Goal: Browse casually

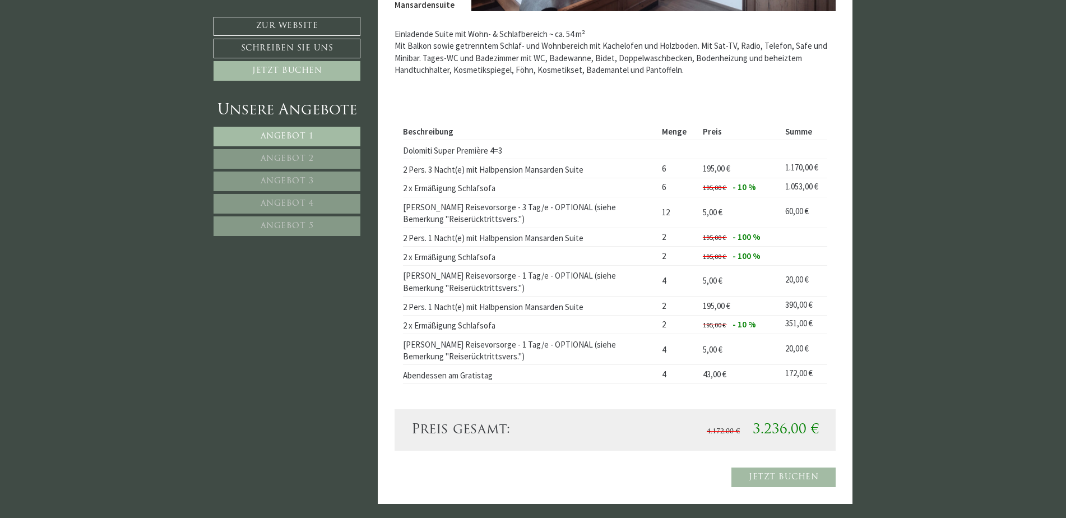
scroll to position [2073, 0]
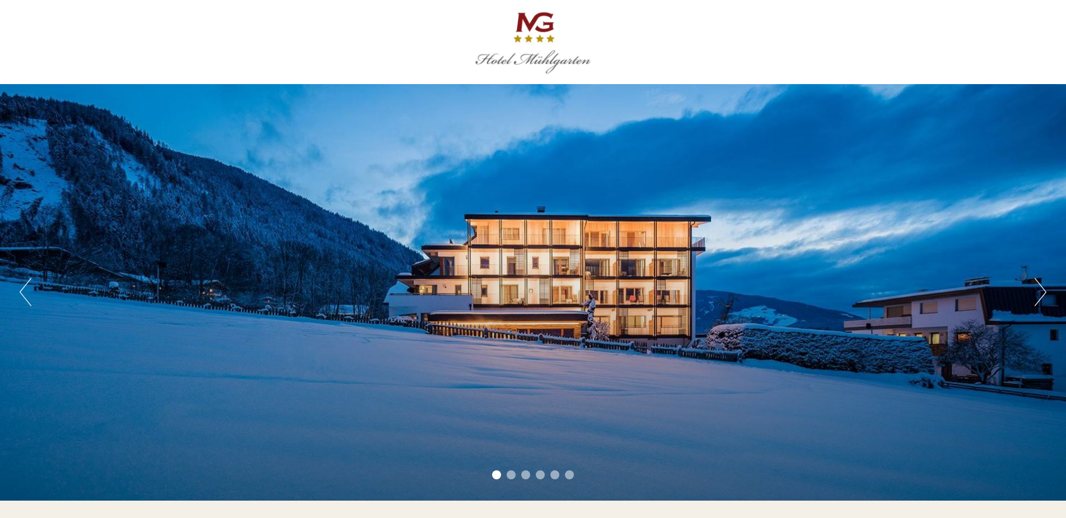
click at [1040, 291] on button "Next" at bounding box center [1040, 292] width 12 height 28
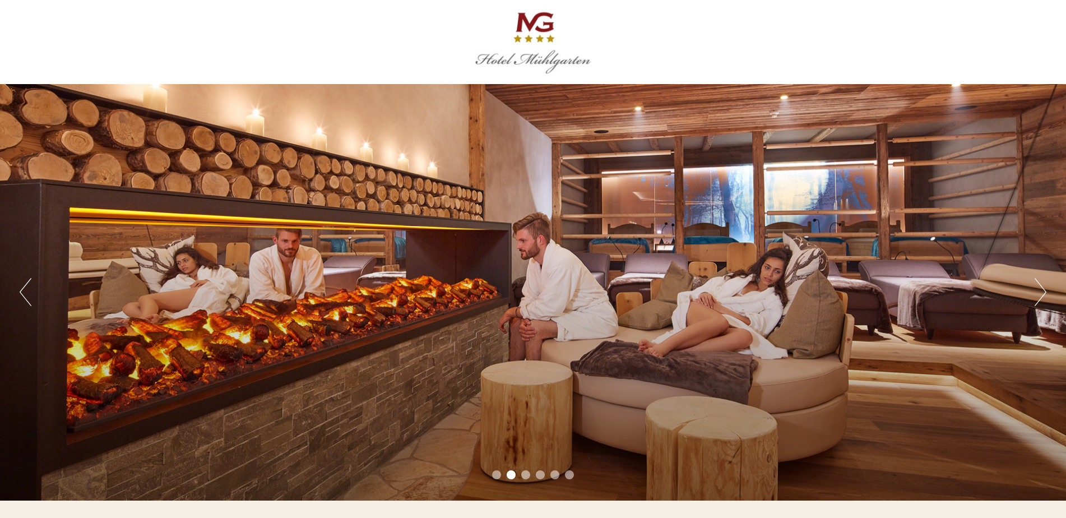
click at [1040, 291] on button "Next" at bounding box center [1040, 292] width 12 height 28
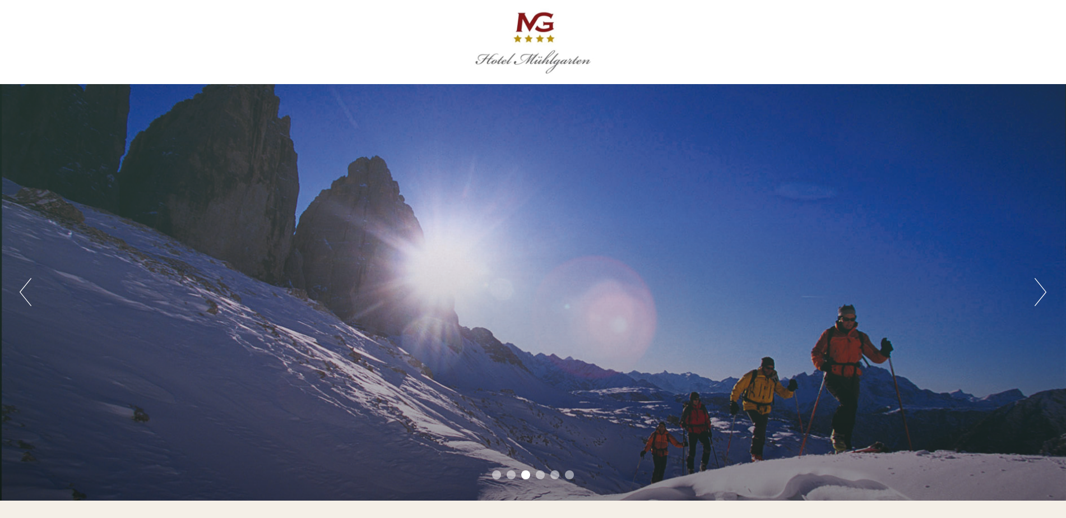
click at [1040, 291] on button "Next" at bounding box center [1040, 292] width 12 height 28
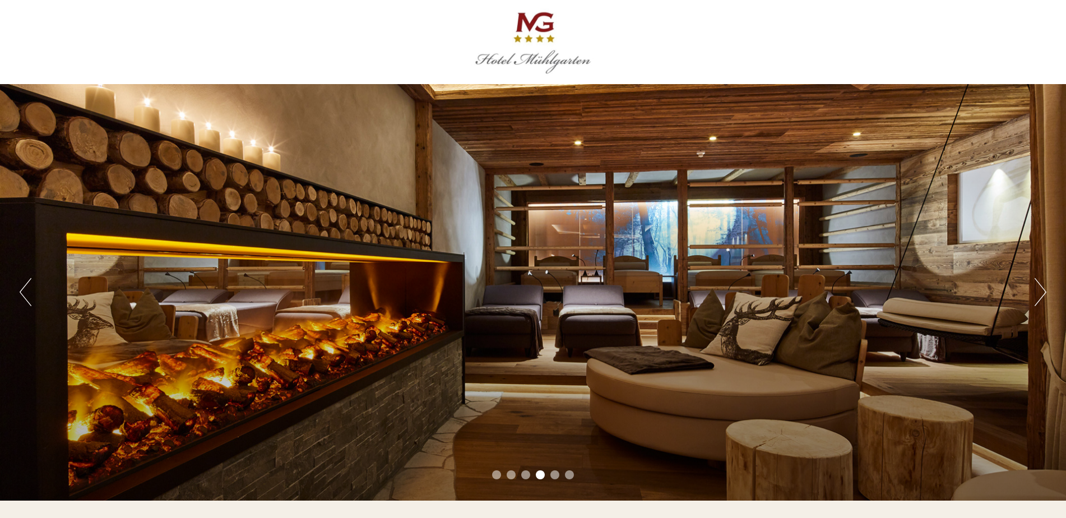
click at [1040, 291] on button "Next" at bounding box center [1040, 292] width 12 height 28
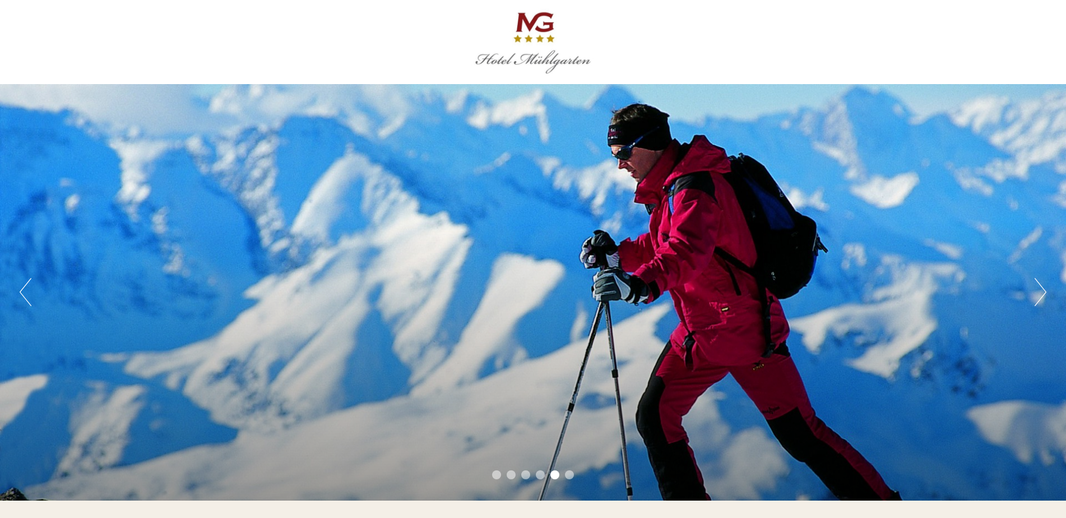
click at [1040, 291] on button "Next" at bounding box center [1040, 292] width 12 height 28
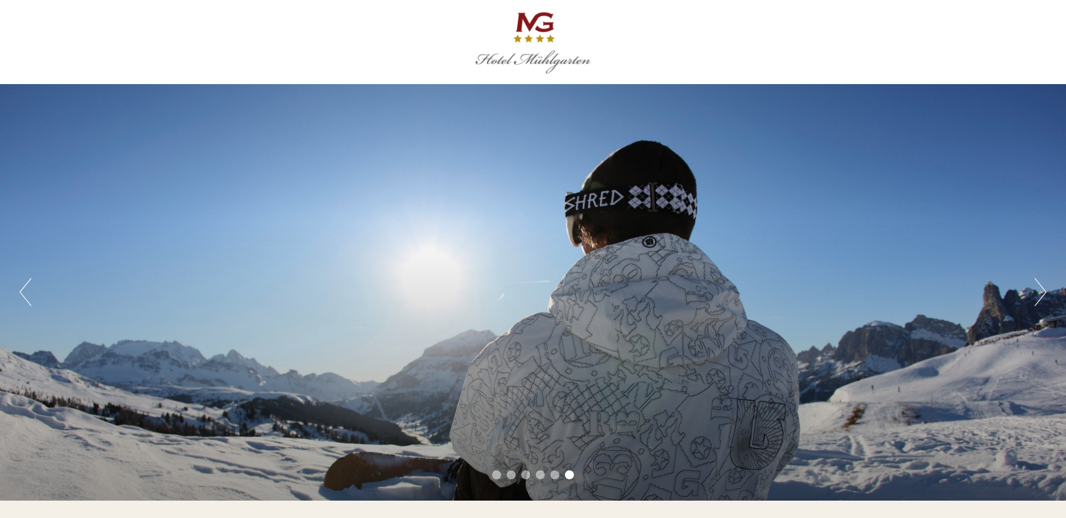
click at [1040, 291] on button "Next" at bounding box center [1040, 292] width 12 height 28
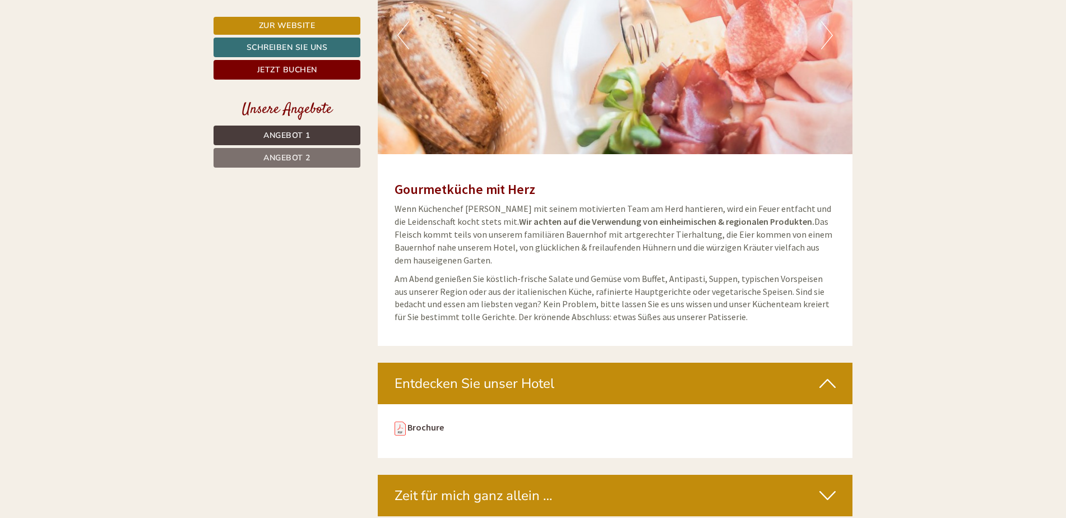
scroll to position [3474, 0]
